Goal: Task Accomplishment & Management: Use online tool/utility

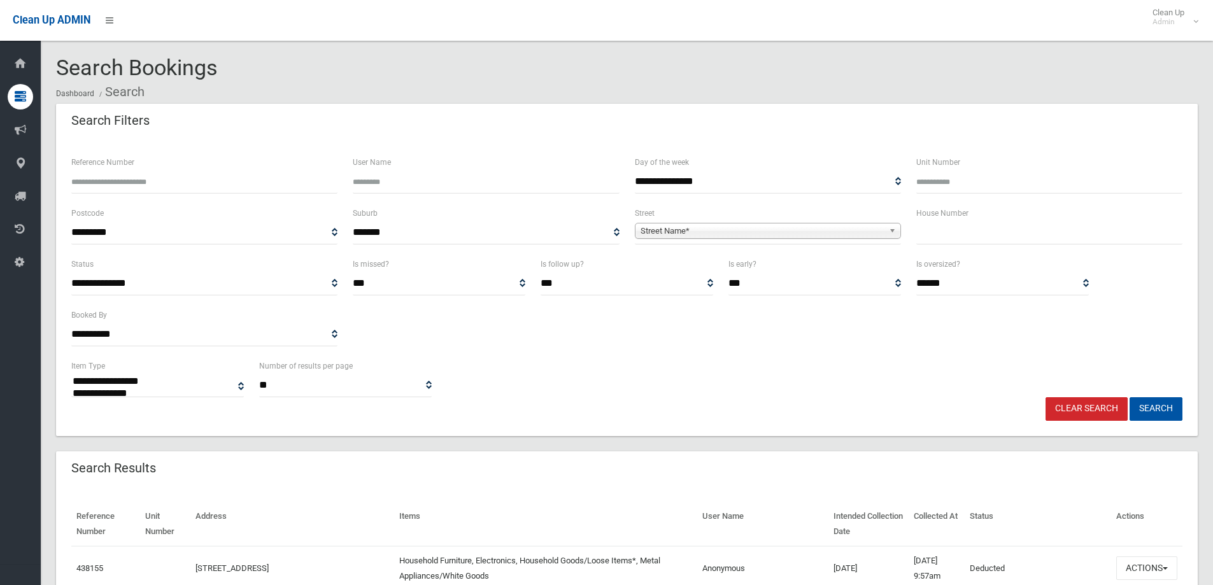
select select
click at [949, 225] on input "text" at bounding box center [1049, 233] width 266 height 24
type input "**"
click at [772, 234] on span "Street Name*" at bounding box center [761, 230] width 243 height 15
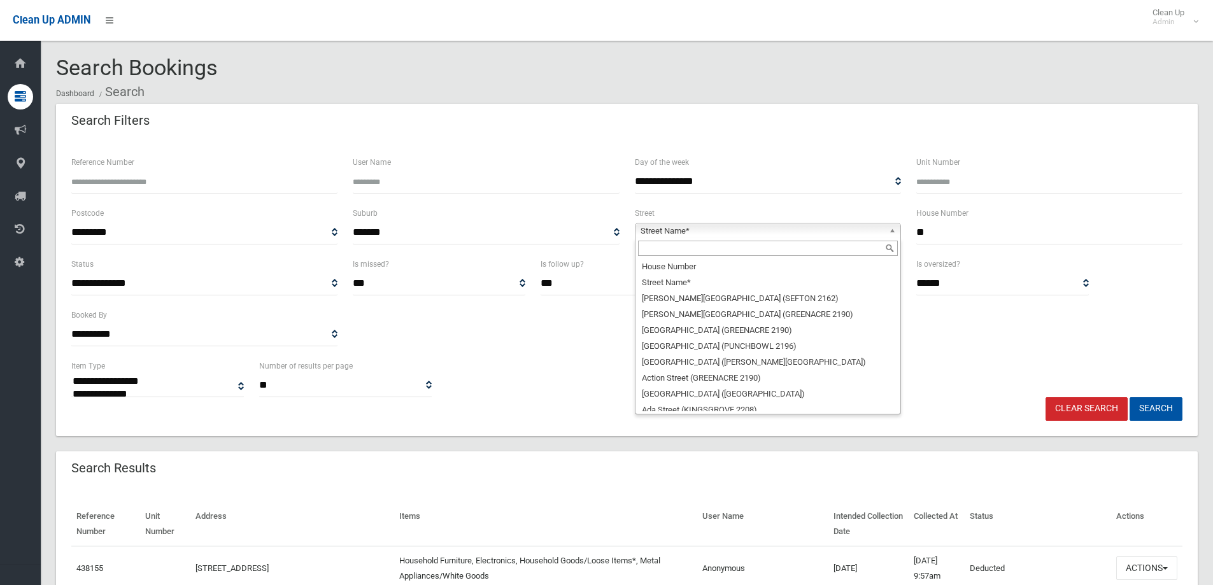
click at [783, 244] on input "text" at bounding box center [768, 248] width 260 height 15
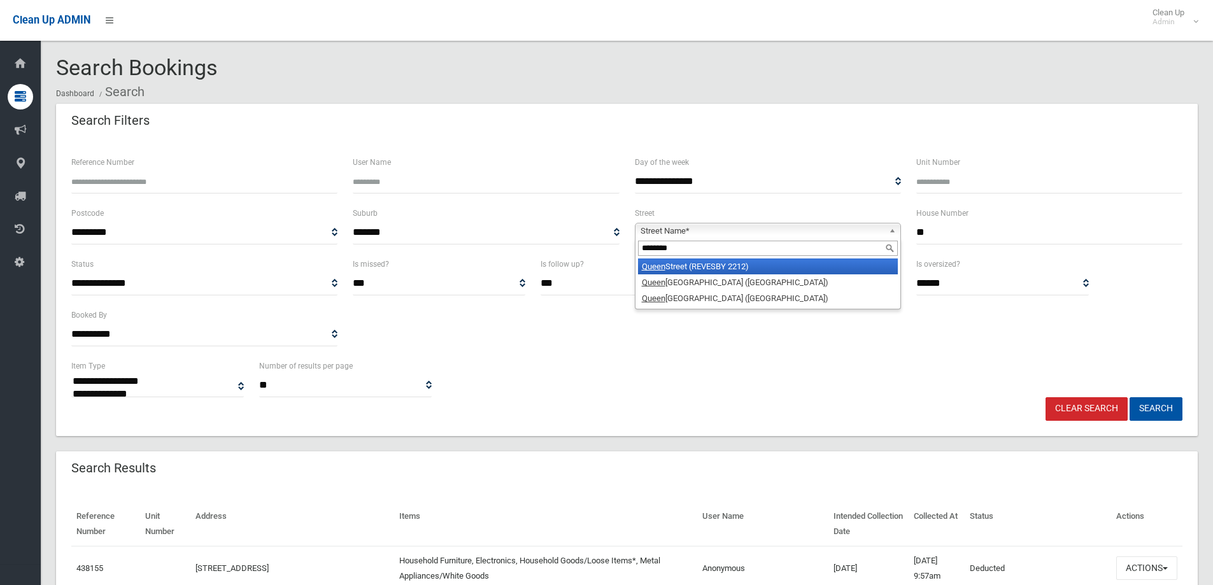
type input "********"
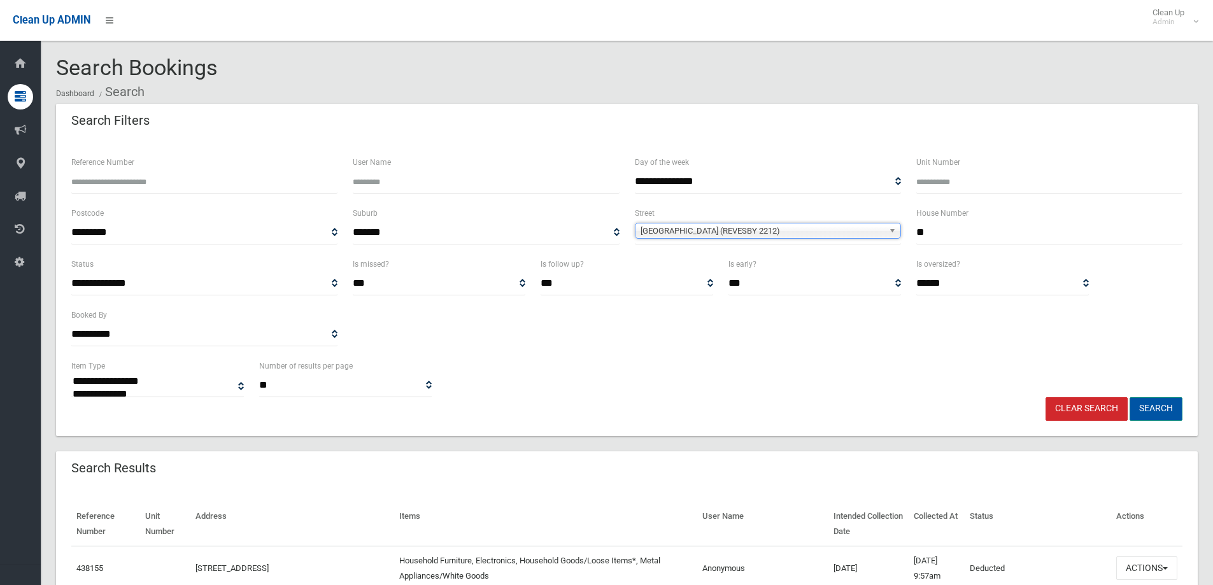
click at [1168, 408] on button "Search" at bounding box center [1155, 409] width 53 height 24
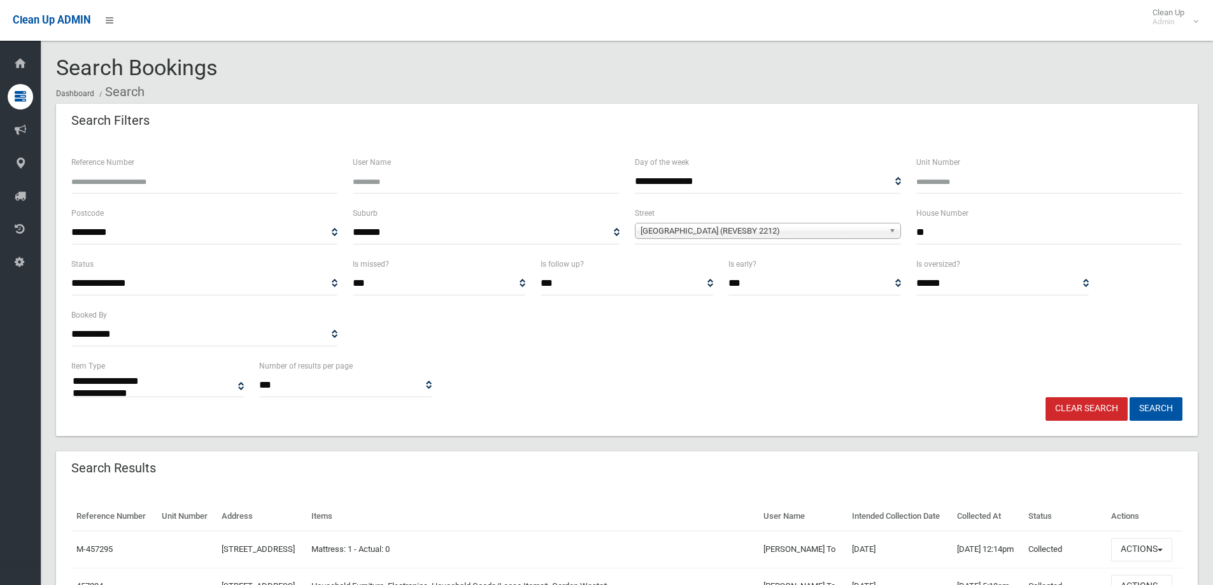
select select
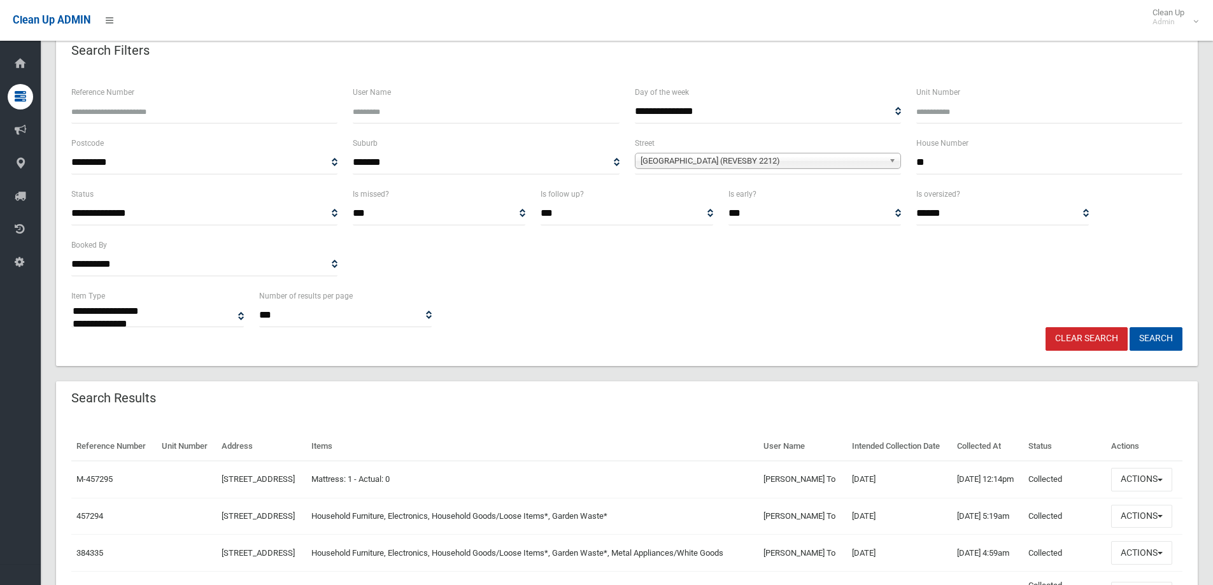
scroll to position [127, 0]
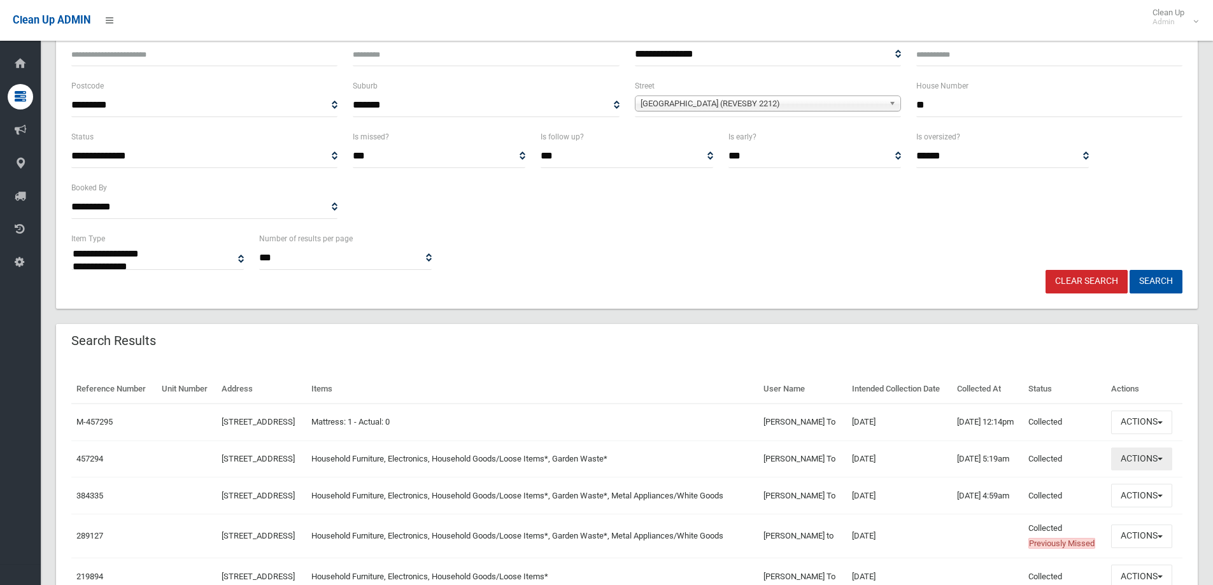
click at [1128, 456] on button "Actions" at bounding box center [1141, 460] width 61 height 24
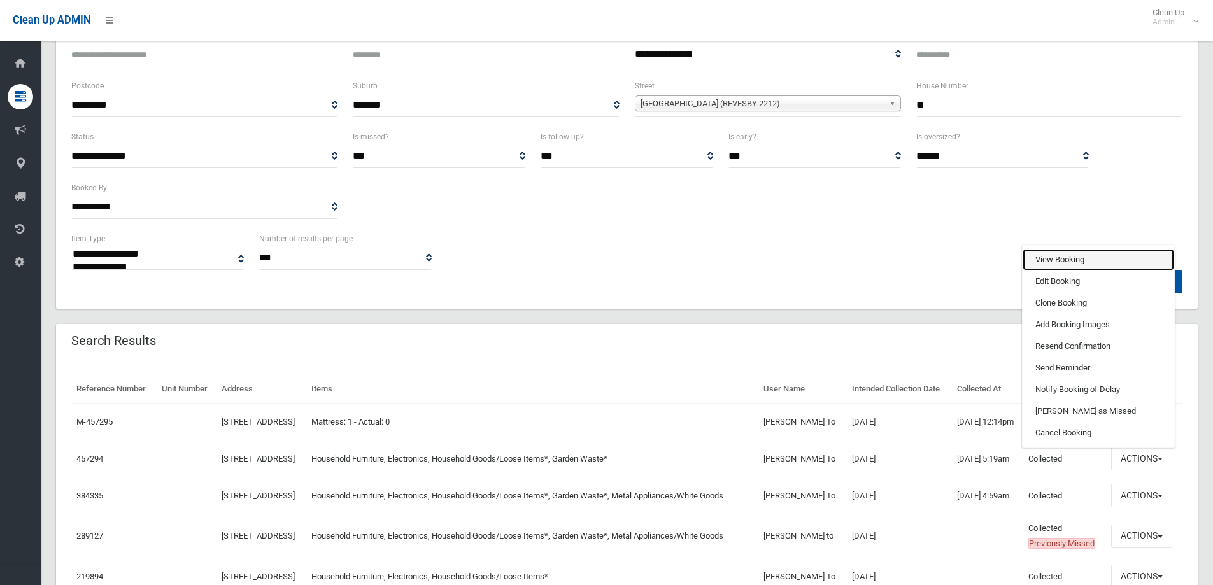
click at [1059, 261] on link "View Booking" at bounding box center [1098, 260] width 152 height 22
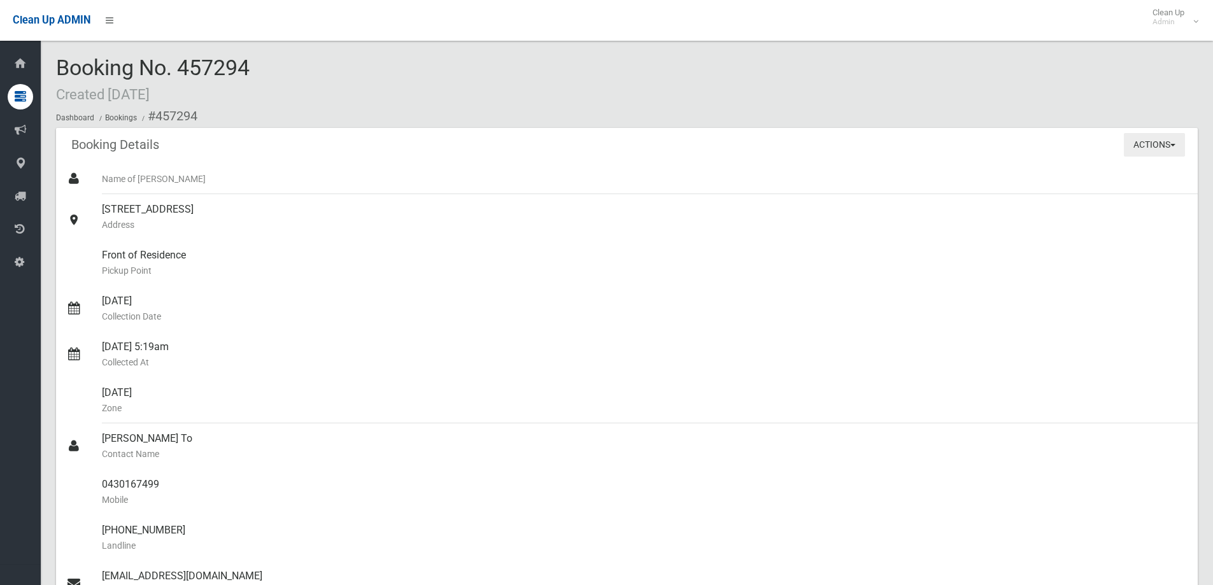
click at [1138, 144] on button "Actions" at bounding box center [1154, 145] width 61 height 24
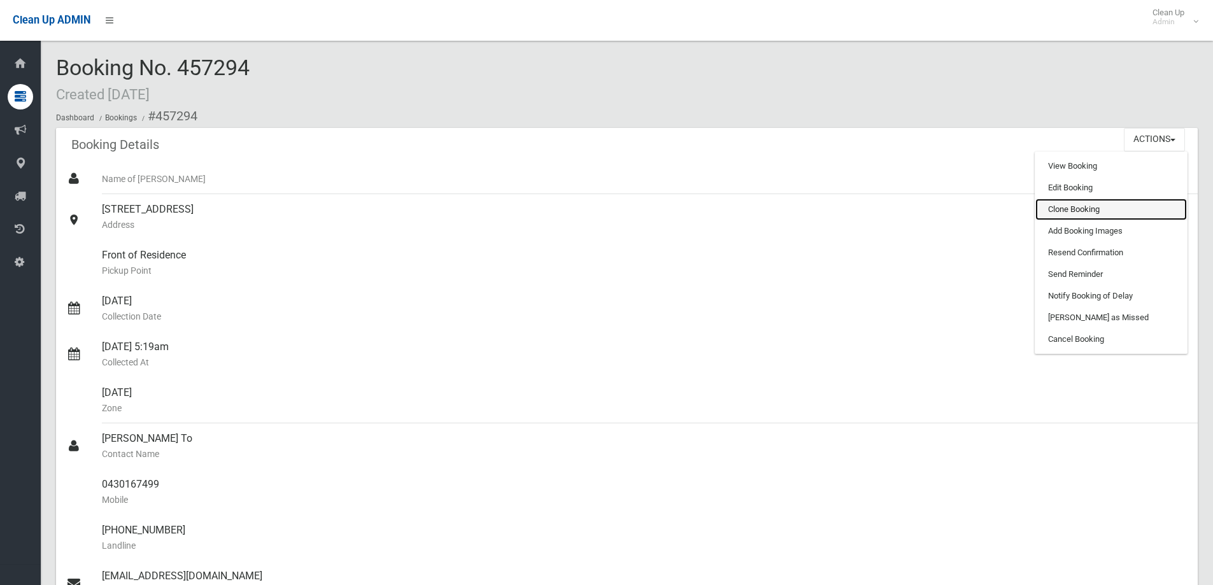
click at [1098, 211] on link "Clone Booking" at bounding box center [1111, 210] width 152 height 22
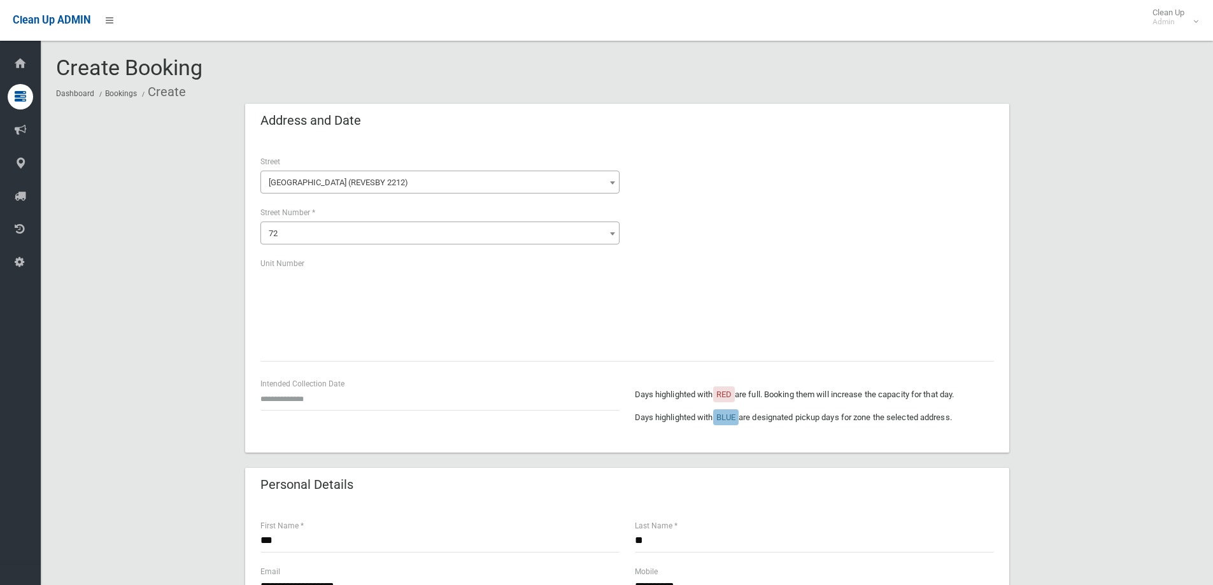
click at [305, 385] on div "Intended Collection Date" at bounding box center [439, 394] width 359 height 34
click at [308, 385] on div "Intended Collection Date" at bounding box center [439, 394] width 359 height 34
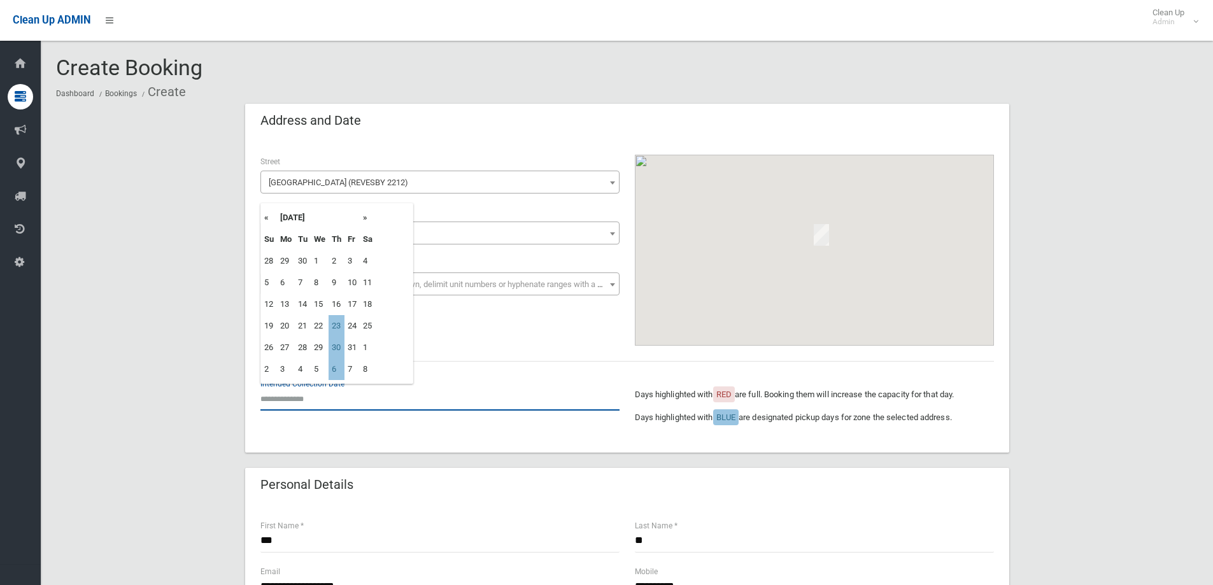
click at [313, 393] on input "text" at bounding box center [439, 399] width 359 height 24
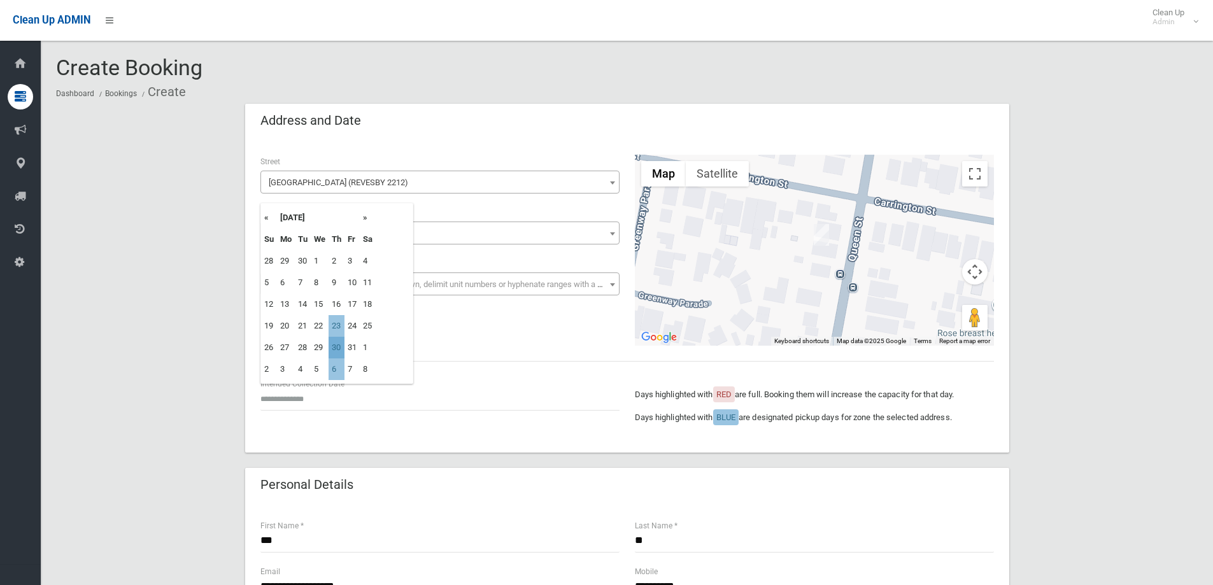
click at [339, 355] on td "30" at bounding box center [337, 348] width 16 height 22
type input "**********"
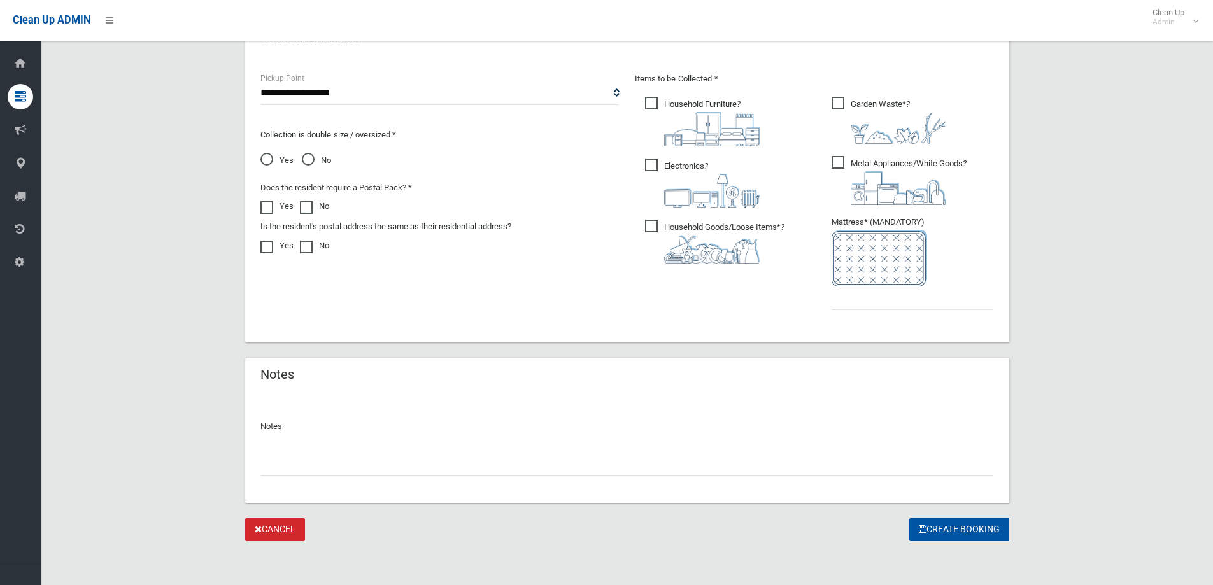
scroll to position [669, 0]
click at [960, 180] on div at bounding box center [909, 186] width 116 height 34
click at [886, 295] on input "text" at bounding box center [912, 297] width 162 height 24
type input "*"
click at [958, 536] on button "Create Booking" at bounding box center [959, 528] width 100 height 24
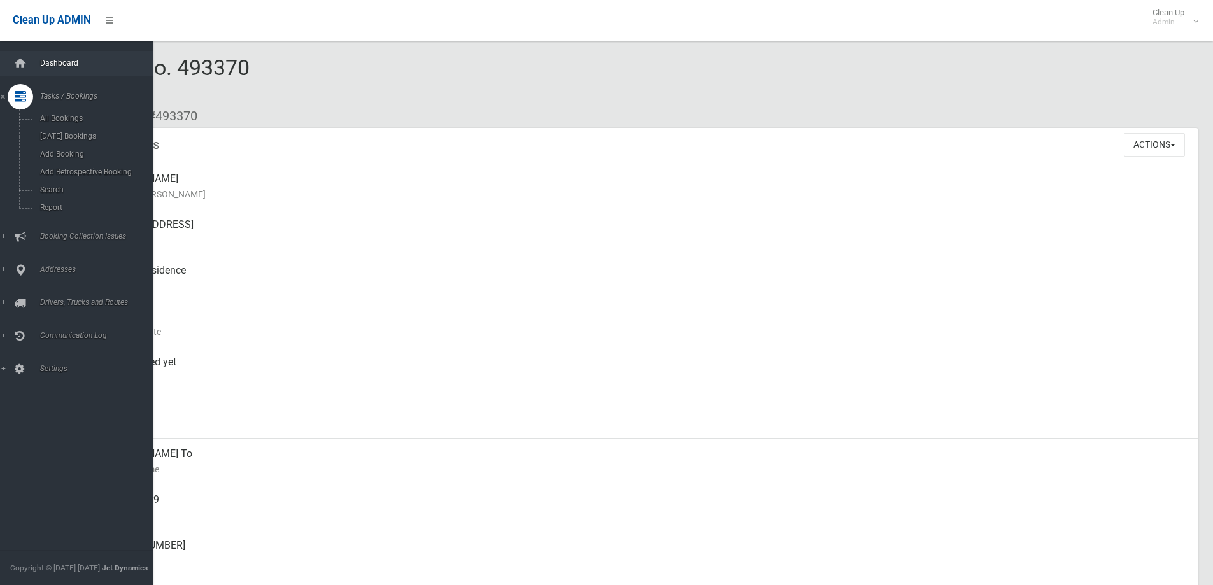
click at [53, 66] on span "Dashboard" at bounding box center [99, 63] width 126 height 9
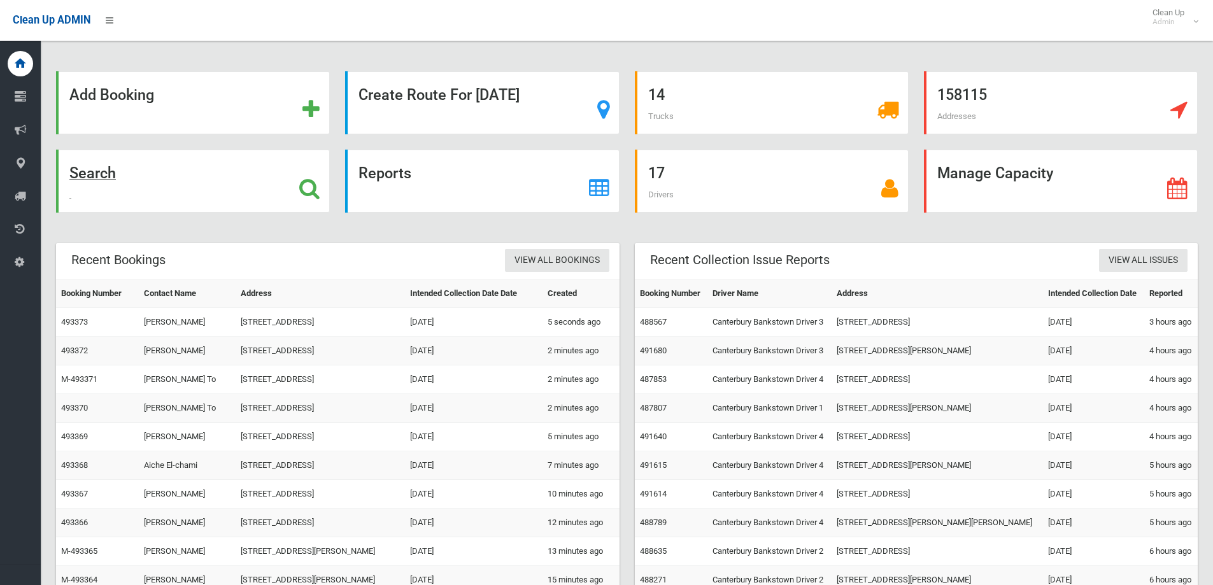
click at [133, 152] on div "Search" at bounding box center [193, 181] width 274 height 63
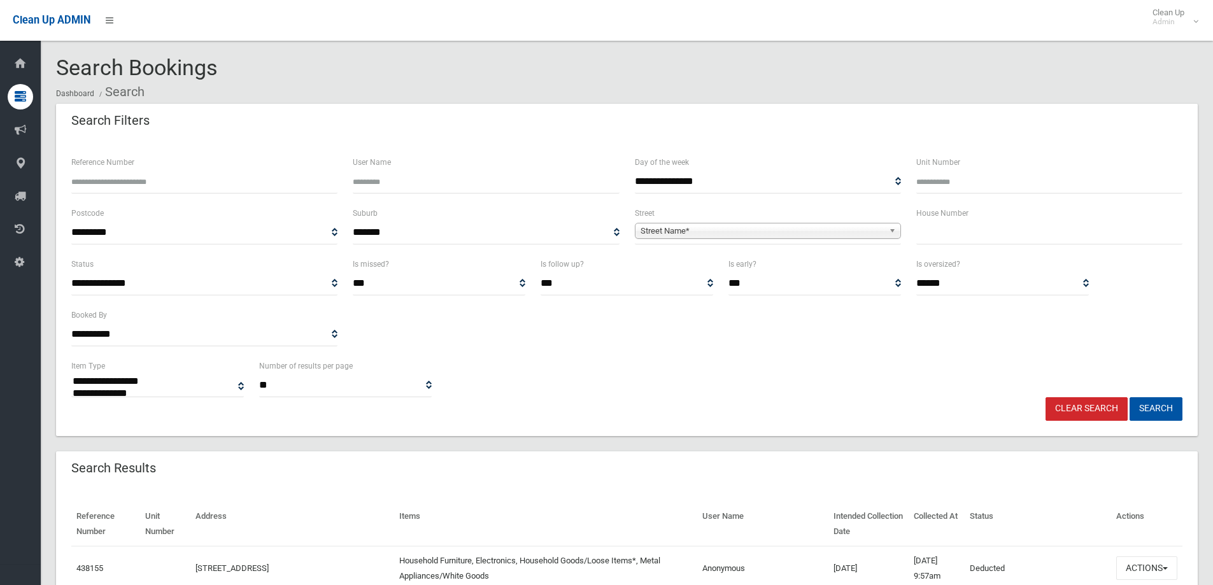
select select
click at [252, 185] on input "Reference Number" at bounding box center [204, 182] width 266 height 24
type input "******"
click at [1129, 397] on button "Search" at bounding box center [1155, 409] width 53 height 24
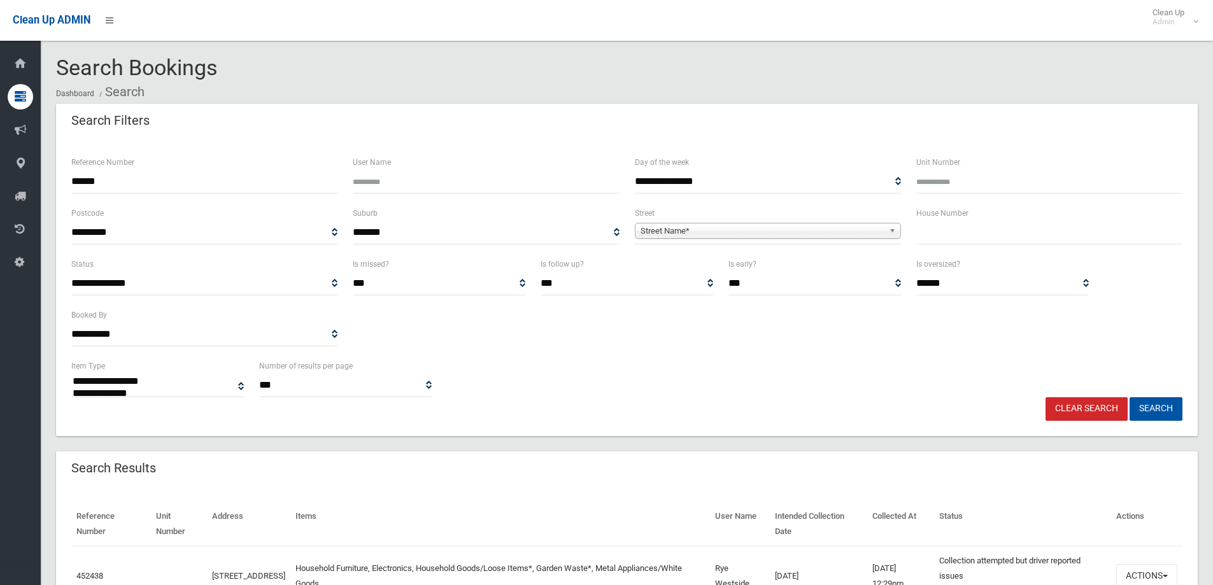
select select
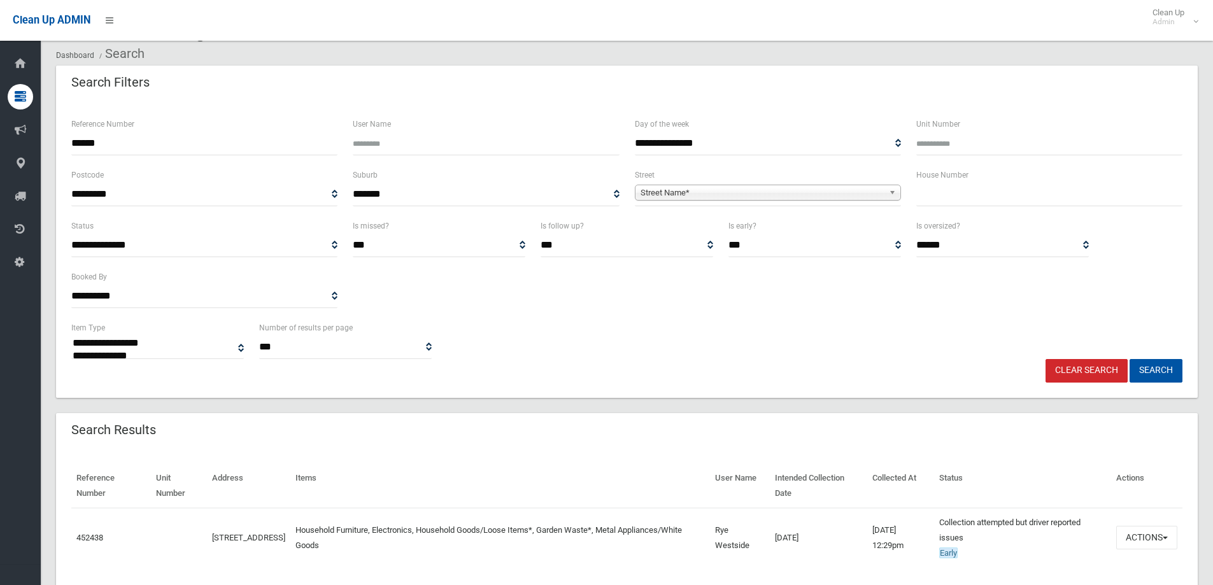
scroll to position [81, 0]
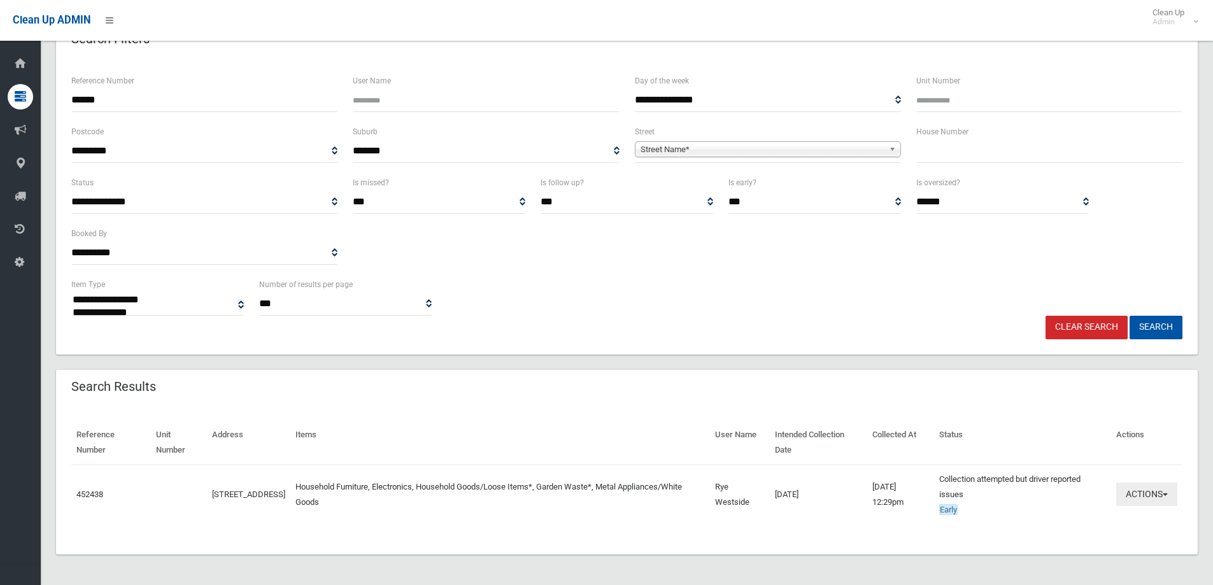
click at [1166, 501] on button "Actions" at bounding box center [1146, 495] width 61 height 24
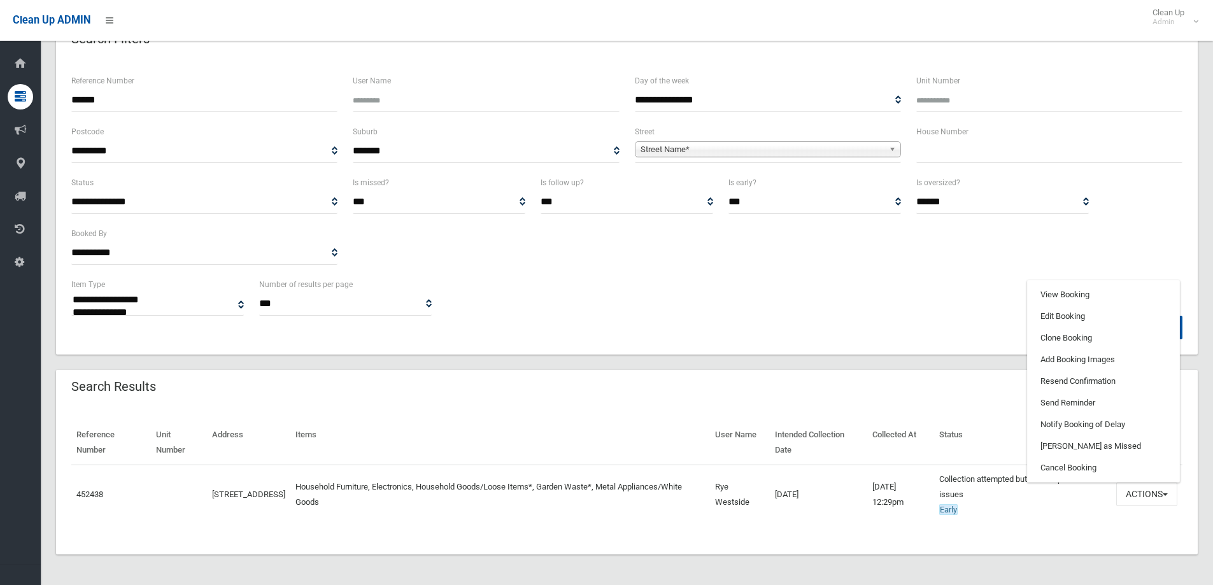
click at [1072, 283] on ul "View Booking Edit Booking Clone Booking Add Booking Images Resend Confirmation …" at bounding box center [1103, 381] width 153 height 202
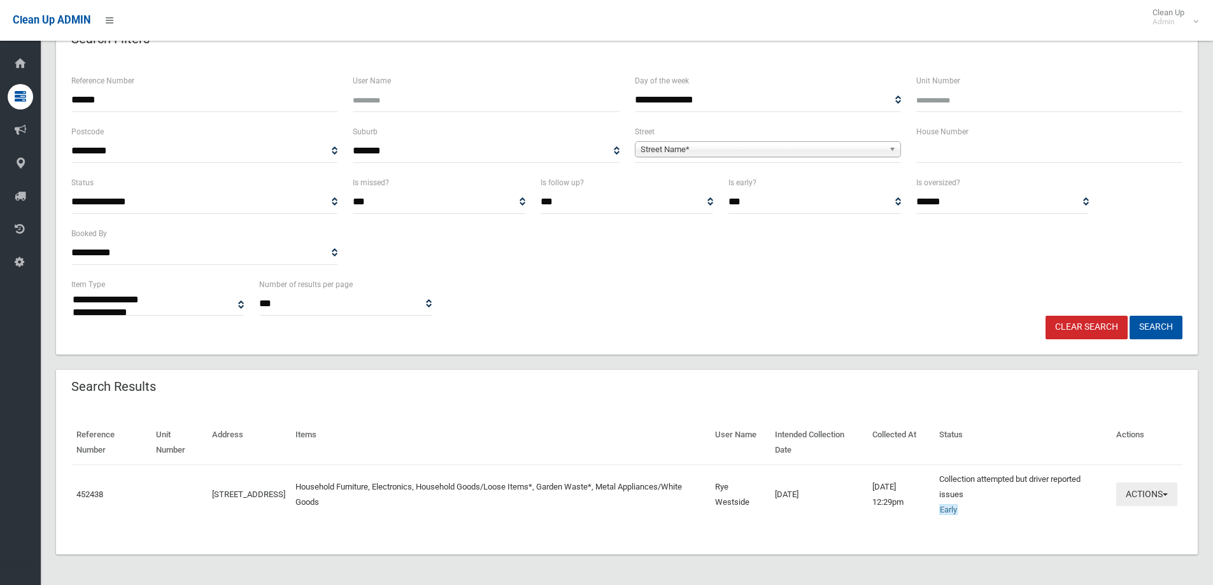
click at [1132, 490] on button "Actions" at bounding box center [1146, 495] width 61 height 24
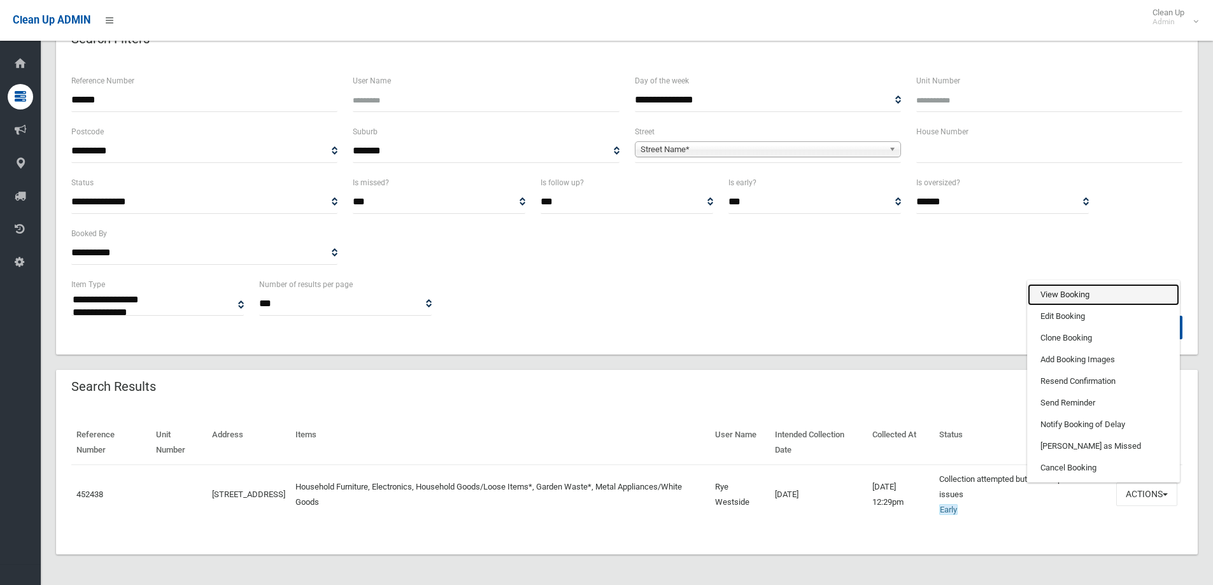
click at [1078, 291] on link "View Booking" at bounding box center [1104, 295] width 152 height 22
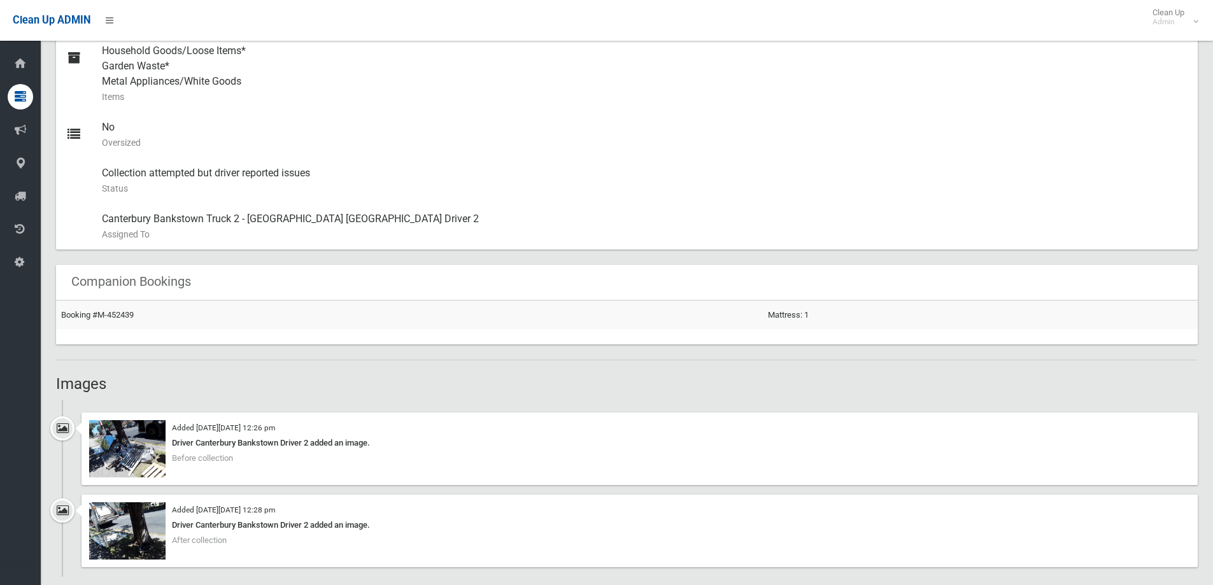
scroll to position [700, 0]
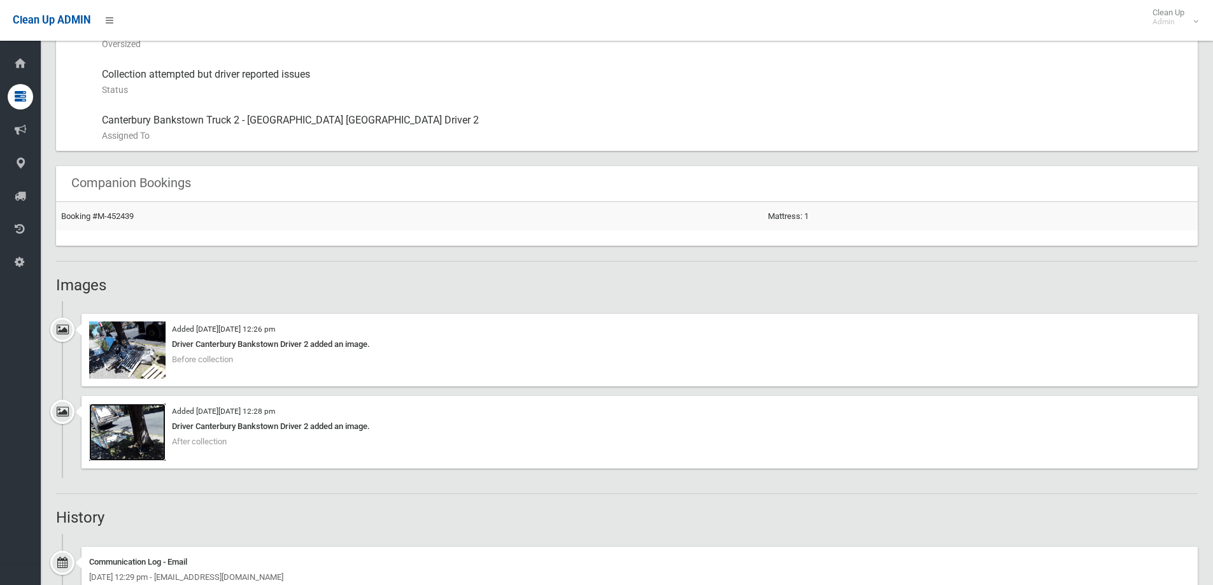
click at [152, 421] on img at bounding box center [127, 432] width 76 height 57
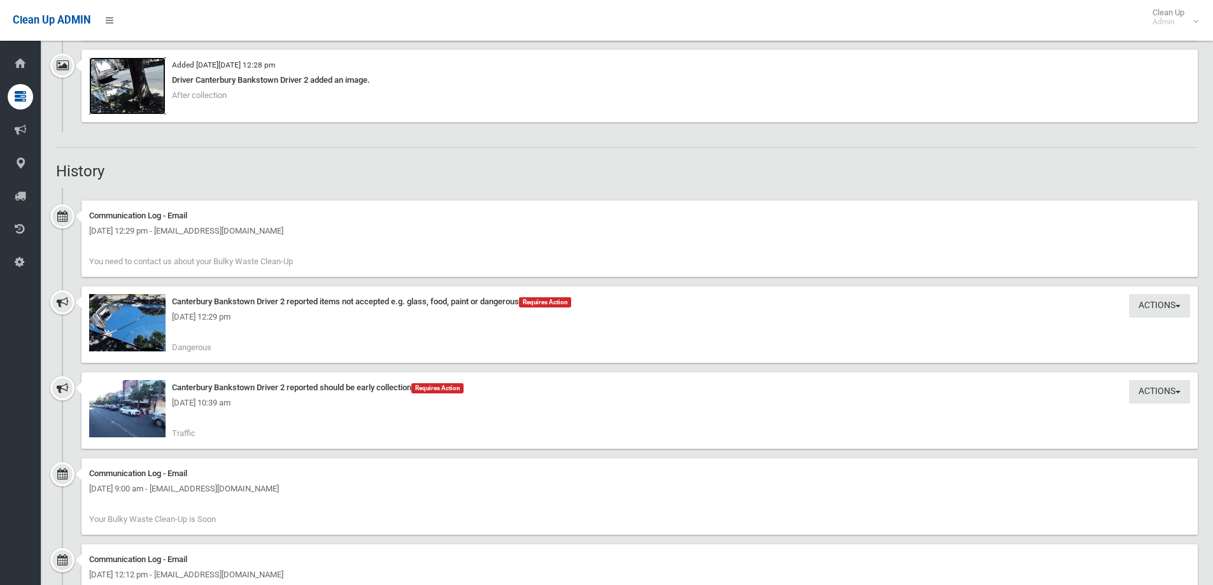
scroll to position [1082, 0]
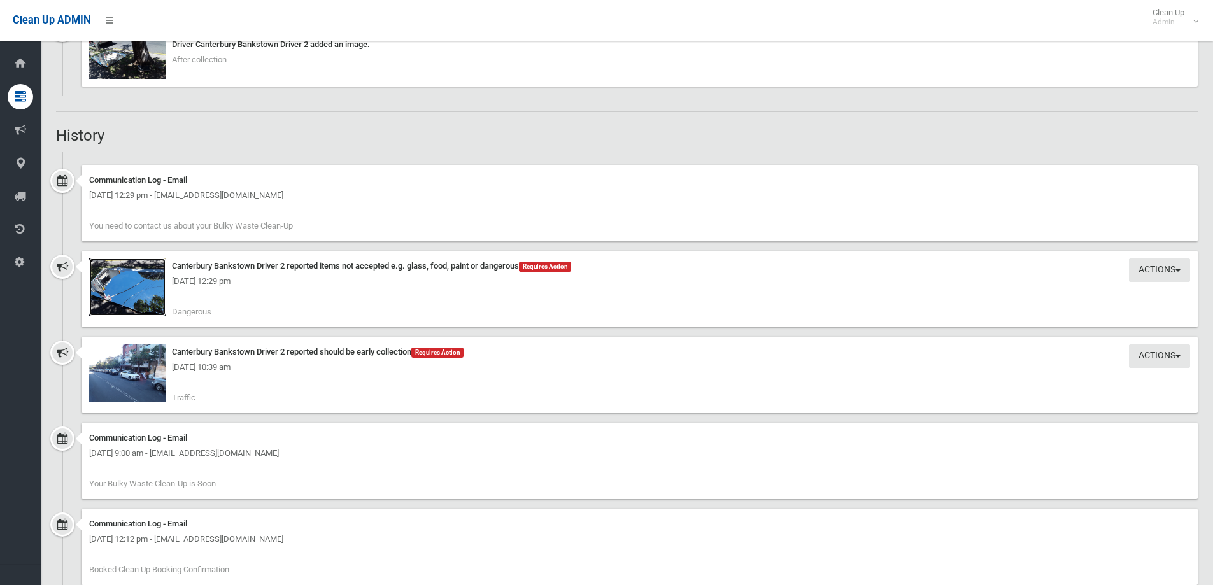
click at [146, 289] on img at bounding box center [127, 286] width 76 height 57
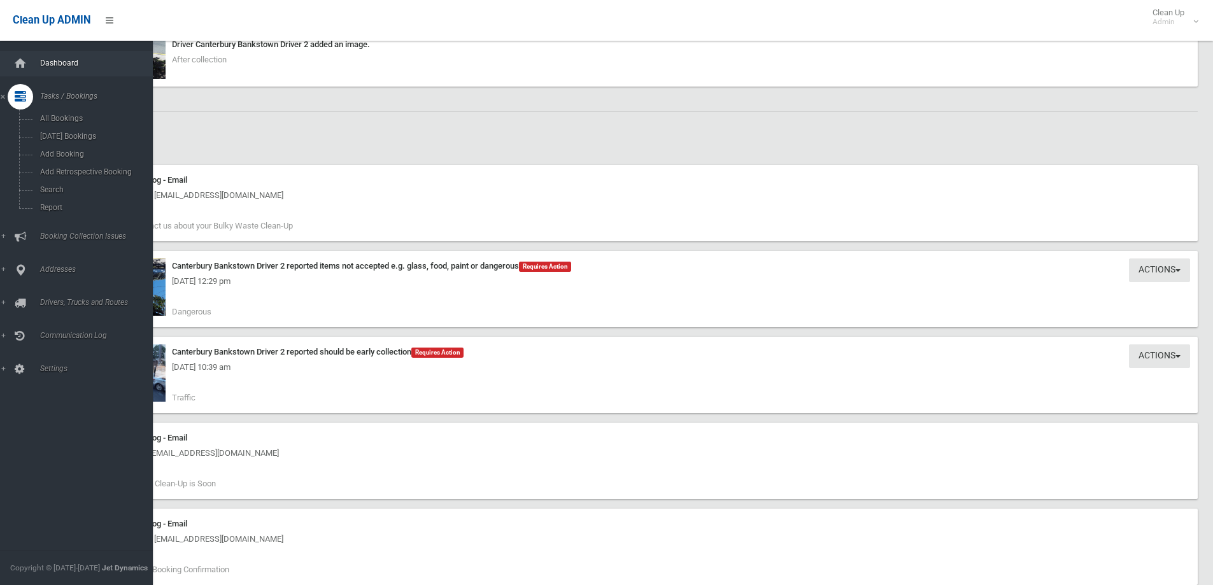
click at [39, 64] on span "Dashboard" at bounding box center [99, 63] width 126 height 9
